Goal: Task Accomplishment & Management: Manage account settings

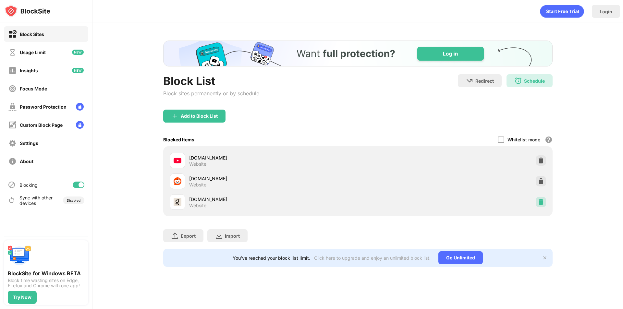
click at [542, 201] on img at bounding box center [540, 202] width 6 height 6
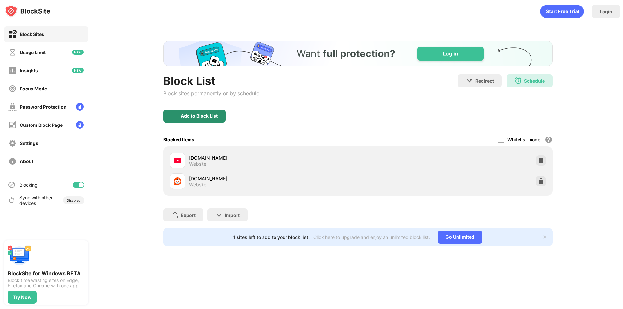
click at [215, 118] on div "Add to Block List" at bounding box center [199, 116] width 37 height 5
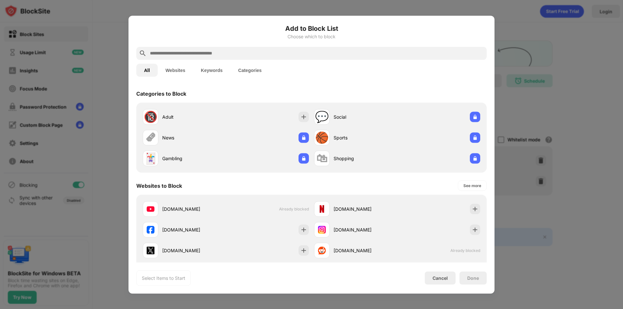
click at [223, 54] on input "text" at bounding box center [316, 53] width 335 height 8
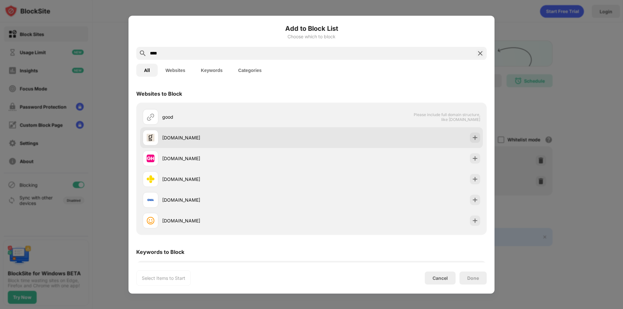
type input "****"
click at [299, 133] on div "[DOMAIN_NAME]" at bounding box center [227, 138] width 169 height 16
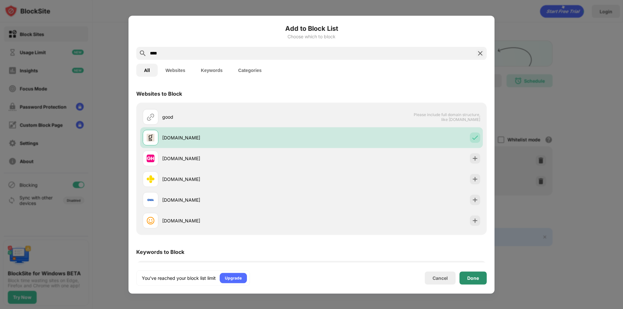
click at [483, 275] on div "Done" at bounding box center [472, 277] width 27 height 13
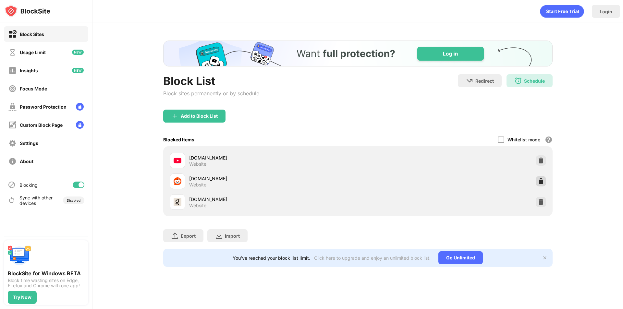
click at [541, 182] on img at bounding box center [540, 181] width 6 height 6
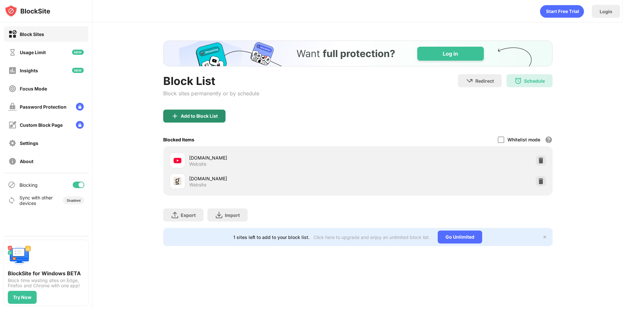
click at [190, 113] on div "Add to Block List" at bounding box center [194, 116] width 62 height 13
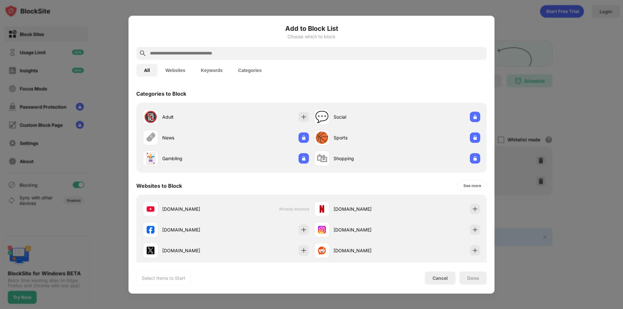
click at [230, 52] on input "text" at bounding box center [316, 53] width 335 height 8
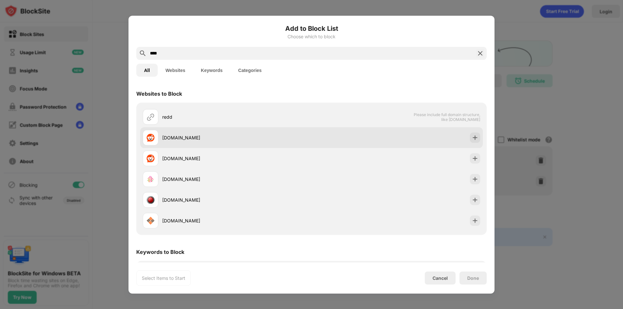
type input "****"
click at [336, 134] on div "[DOMAIN_NAME]" at bounding box center [311, 137] width 343 height 21
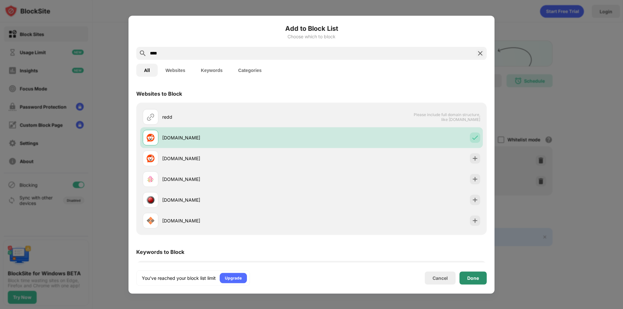
click at [476, 272] on div "Done" at bounding box center [472, 277] width 27 height 13
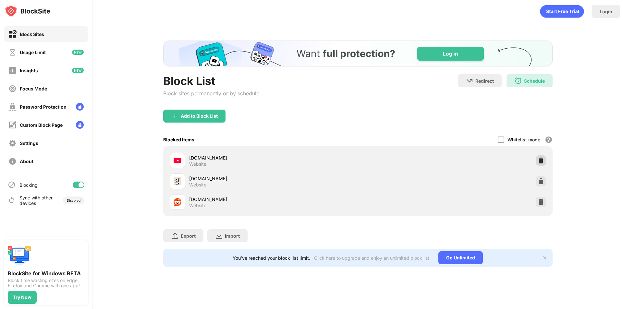
click at [541, 161] on img at bounding box center [540, 160] width 6 height 6
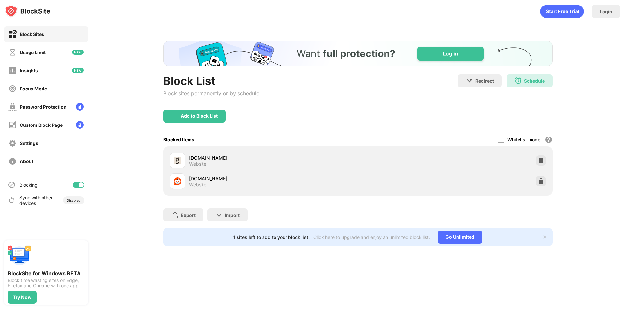
click at [201, 114] on div "Add to Block List" at bounding box center [199, 116] width 37 height 5
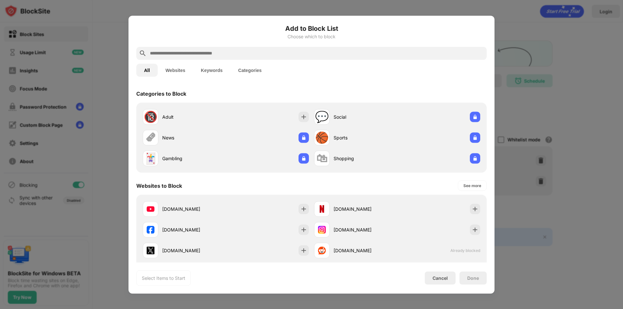
click at [189, 50] on input "text" at bounding box center [316, 53] width 335 height 8
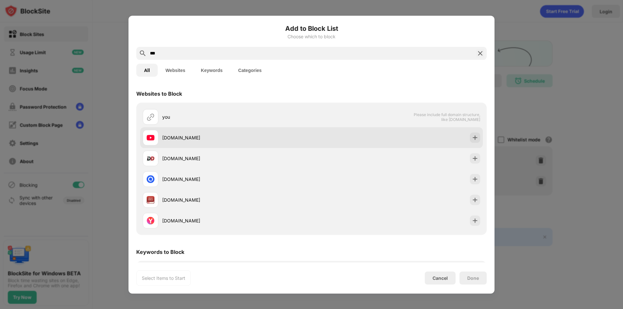
type input "***"
click at [315, 133] on div "[DOMAIN_NAME]" at bounding box center [311, 137] width 343 height 21
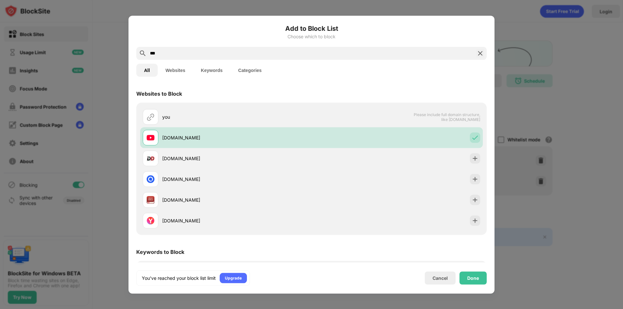
click at [473, 275] on div "Done" at bounding box center [472, 277] width 27 height 13
